Goal: Task Accomplishment & Management: Manage account settings

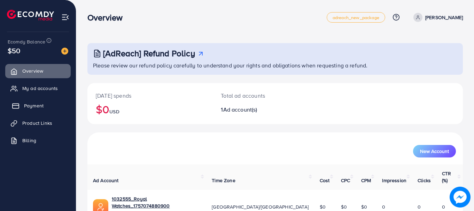
click at [43, 106] on span "Payment" at bounding box center [34, 105] width 20 height 7
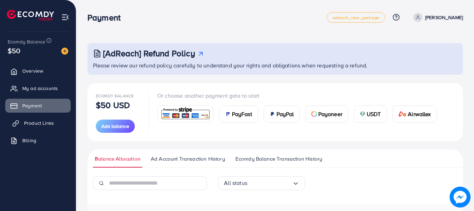
click at [34, 120] on span "Product Links" at bounding box center [39, 123] width 30 height 7
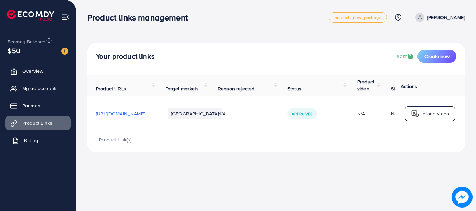
click at [27, 137] on link "Billing" at bounding box center [37, 141] width 65 height 14
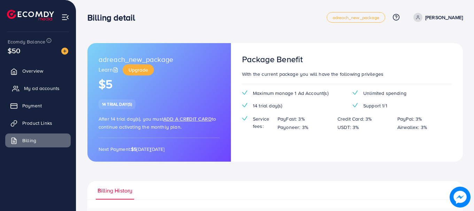
click at [40, 91] on span "My ad accounts" at bounding box center [42, 88] width 36 height 7
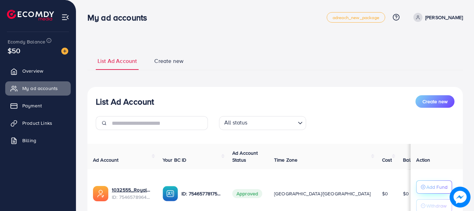
click at [427, 187] on p "Add Fund" at bounding box center [436, 187] width 21 height 8
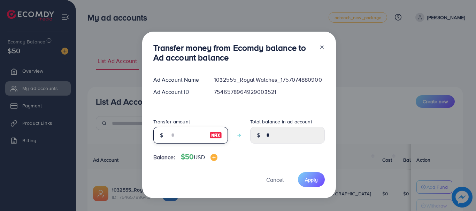
click at [196, 137] on input "number" at bounding box center [186, 135] width 35 height 17
type input "*"
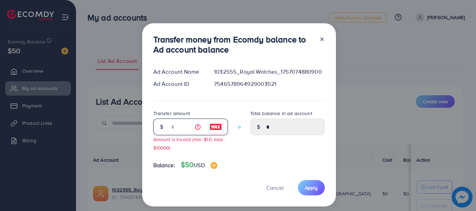
type input "****"
type input "**"
type input "*****"
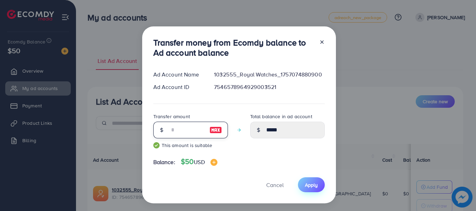
type input "**"
click at [307, 185] on span "Apply" at bounding box center [311, 185] width 13 height 7
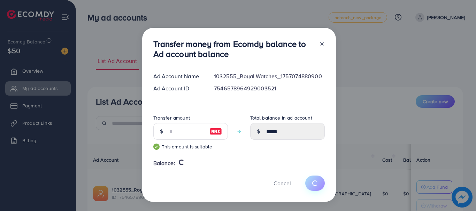
type input "*"
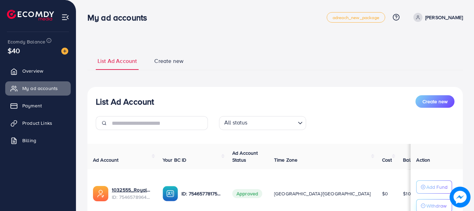
click at [426, 204] on p "Withdraw" at bounding box center [436, 206] width 20 height 8
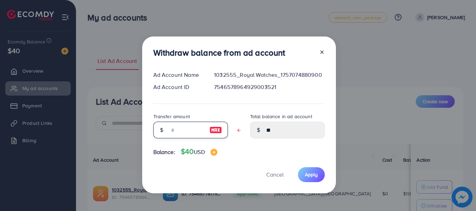
click at [192, 128] on input "text" at bounding box center [186, 130] width 35 height 17
type input "*"
type input "****"
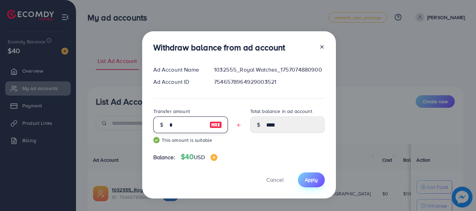
type input "*"
click at [303, 181] on button "Apply" at bounding box center [311, 180] width 27 height 15
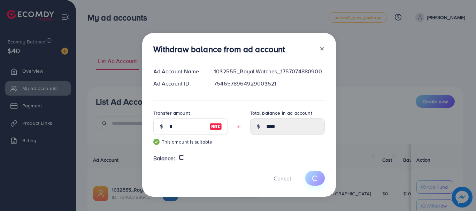
type input "**"
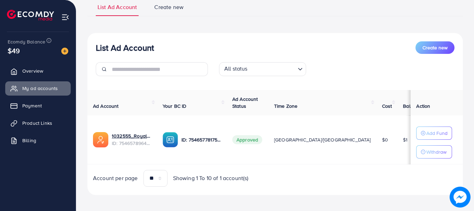
scroll to position [57, 0]
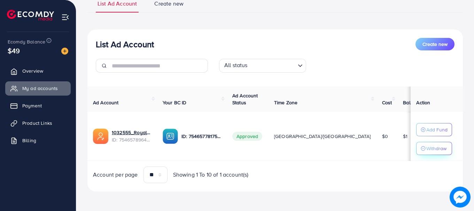
click at [426, 146] on p "Withdraw" at bounding box center [436, 149] width 20 height 8
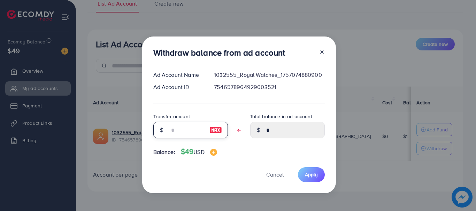
click at [187, 124] on input "text" at bounding box center [186, 130] width 35 height 17
type input "*"
type input "****"
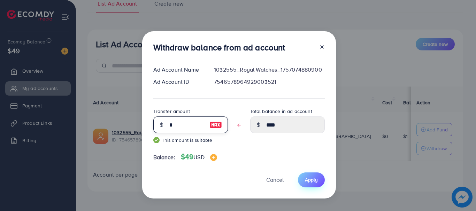
type input "*"
click at [309, 182] on span "Apply" at bounding box center [311, 180] width 13 height 7
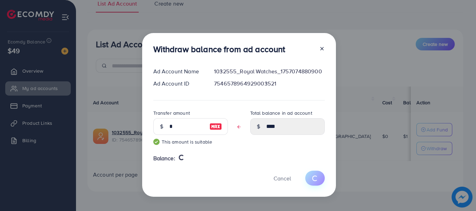
type input "*"
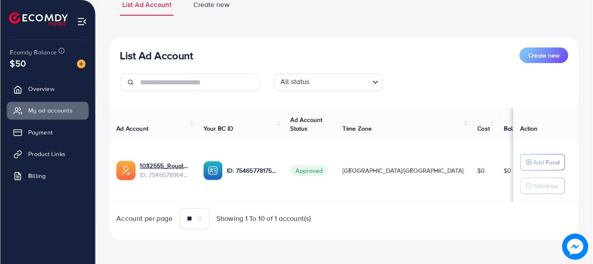
scroll to position [5, 0]
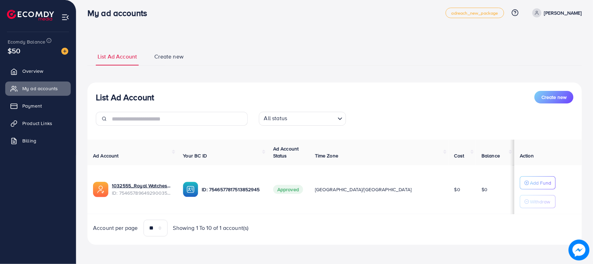
drag, startPoint x: 285, startPoint y: 0, endPoint x: 293, endPoint y: 53, distance: 53.5
click at [293, 53] on ul "List Ad Account Create new" at bounding box center [334, 56] width 494 height 19
click at [46, 125] on span "Product Links" at bounding box center [39, 123] width 30 height 7
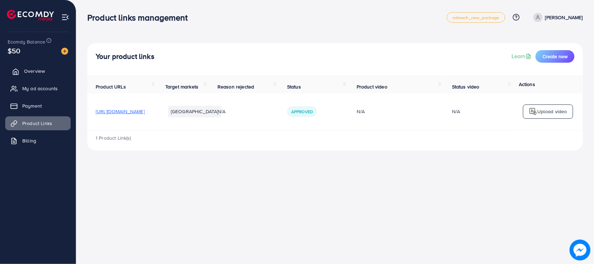
click at [32, 65] on link "Overview" at bounding box center [37, 71] width 65 height 14
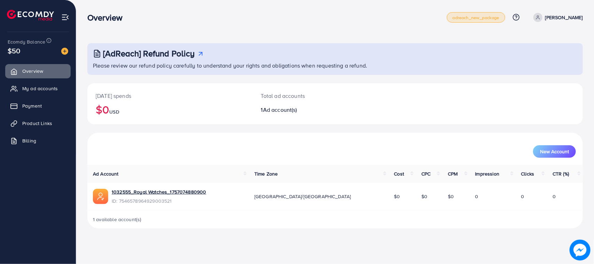
click at [472, 20] on link "adreach_new_package" at bounding box center [476, 17] width 59 height 10
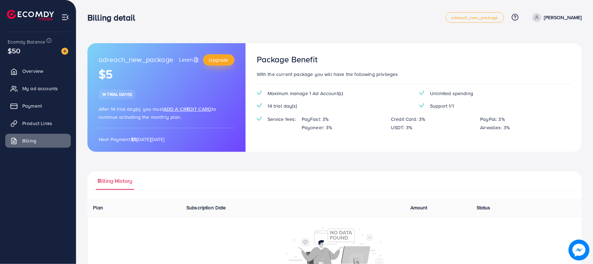
click at [216, 63] on link "Upgrade" at bounding box center [218, 59] width 31 height 11
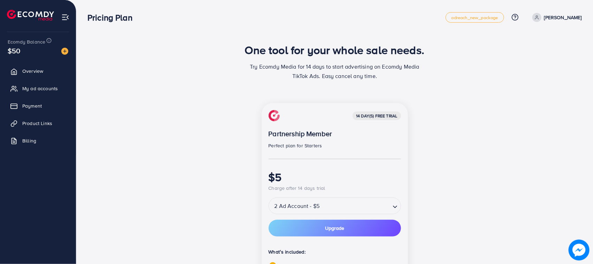
click at [297, 186] on span "Charge after 14 days trial" at bounding box center [296, 188] width 57 height 7
click at [25, 73] on span "Overview" at bounding box center [34, 71] width 21 height 7
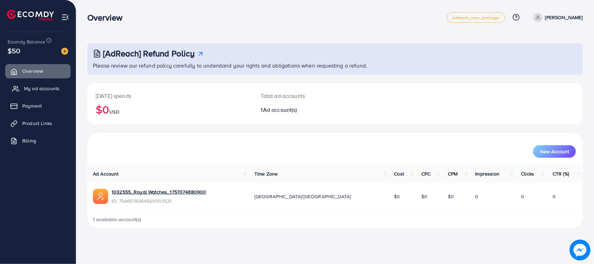
click at [27, 87] on span "My ad accounts" at bounding box center [42, 88] width 36 height 7
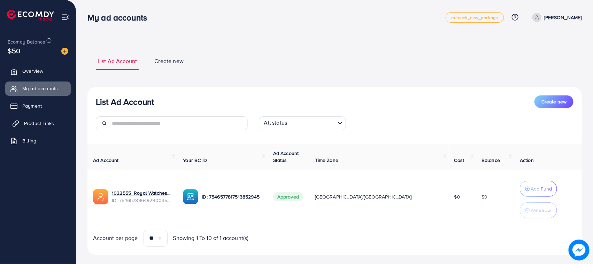
click at [31, 124] on span "Product Links" at bounding box center [39, 123] width 30 height 7
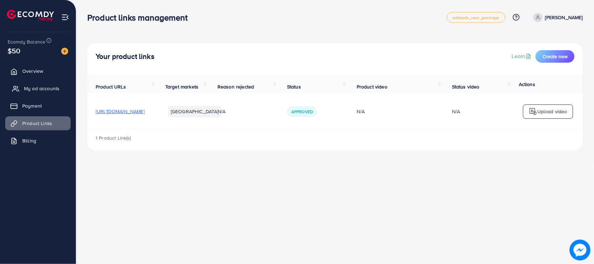
click at [39, 89] on span "My ad accounts" at bounding box center [42, 88] width 36 height 7
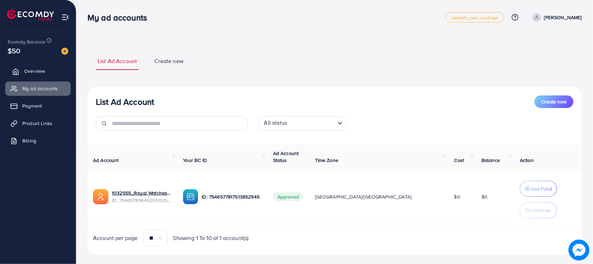
click at [36, 69] on span "Overview" at bounding box center [34, 71] width 21 height 7
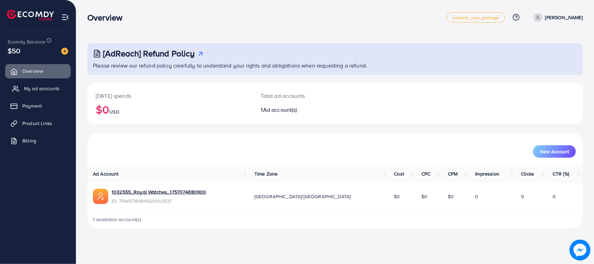
click at [32, 93] on link "My ad accounts" at bounding box center [37, 88] width 65 height 14
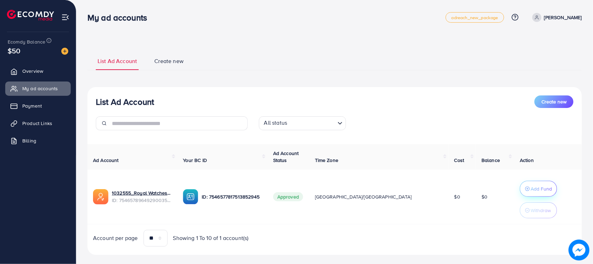
click at [475, 186] on p "Add Fund" at bounding box center [540, 189] width 21 height 8
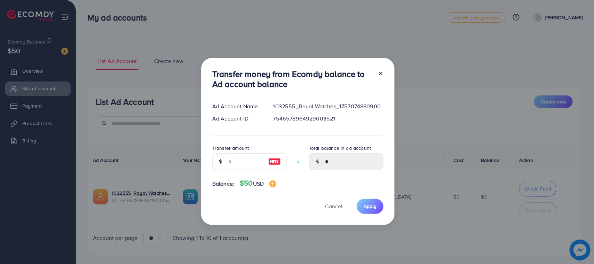
click at [380, 77] on div at bounding box center [378, 80] width 11 height 23
click at [381, 76] on icon at bounding box center [381, 74] width 6 height 6
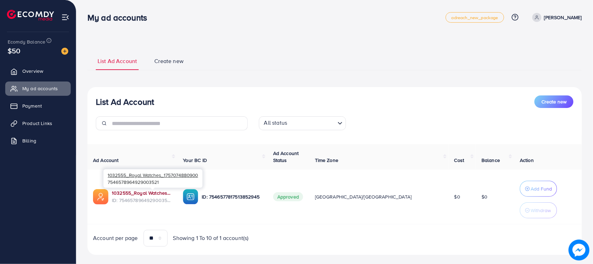
click at [145, 195] on link "1032555_Royal Watches_1757074880900" at bounding box center [142, 192] width 60 height 7
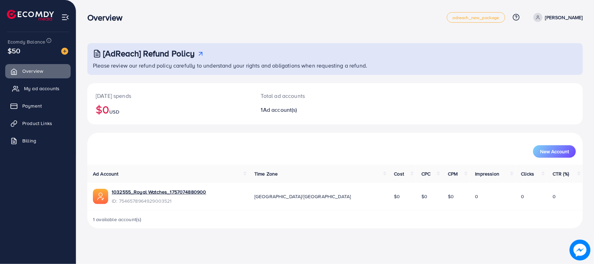
click at [24, 86] on span "My ad accounts" at bounding box center [42, 88] width 36 height 7
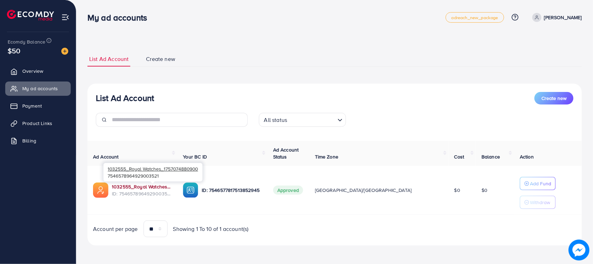
click at [112, 184] on link "1032555_Royal Watches_1757074880900" at bounding box center [142, 186] width 60 height 7
